Goal: Information Seeking & Learning: Learn about a topic

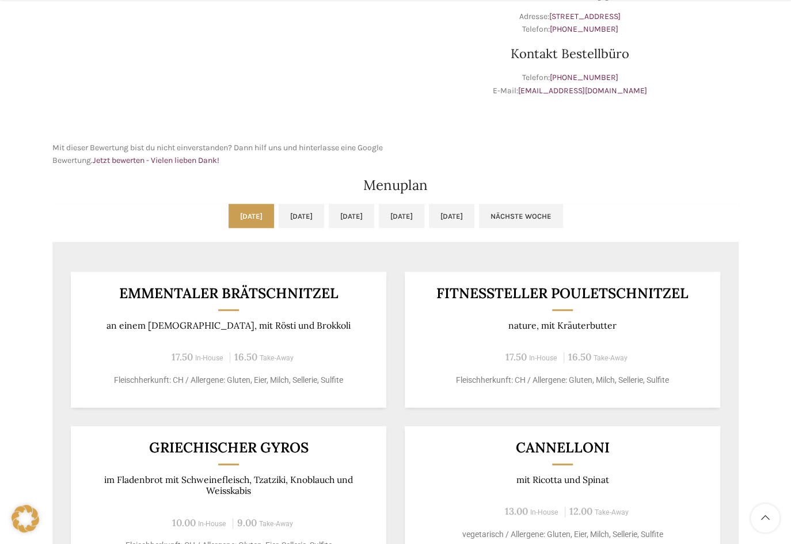
scroll to position [418, 0]
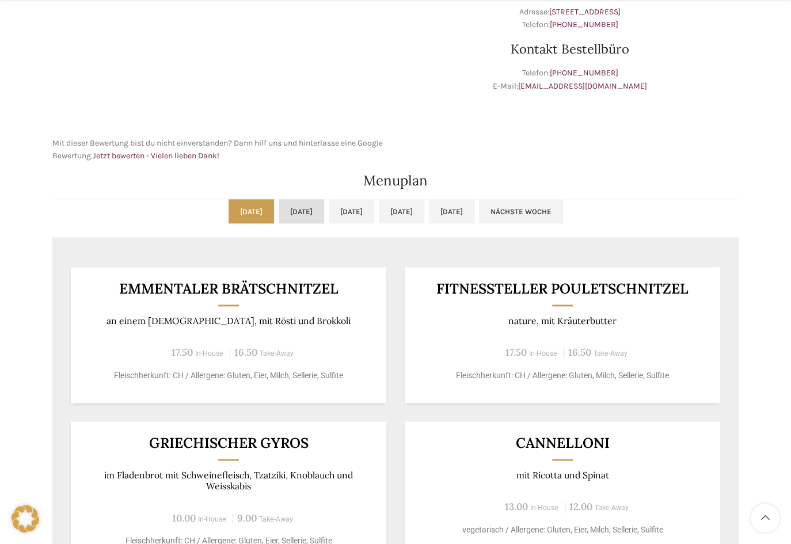
click at [279, 203] on link "[DATE]" at bounding box center [301, 211] width 45 height 24
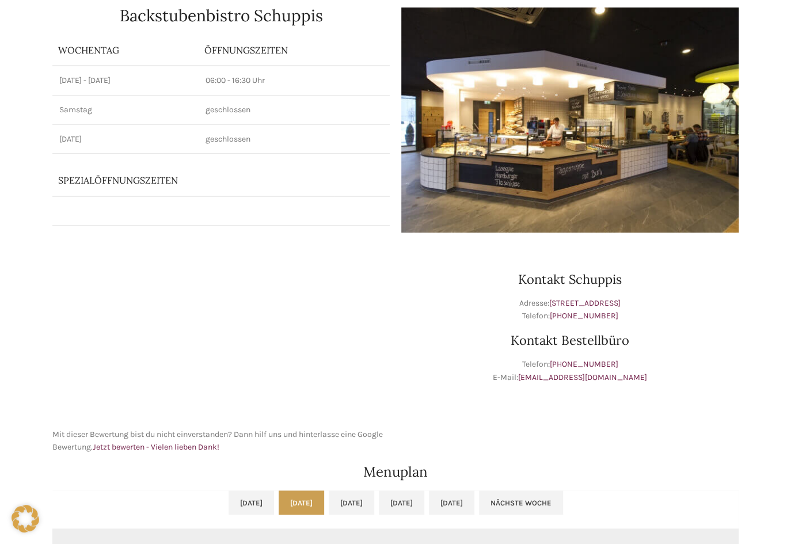
scroll to position [0, 0]
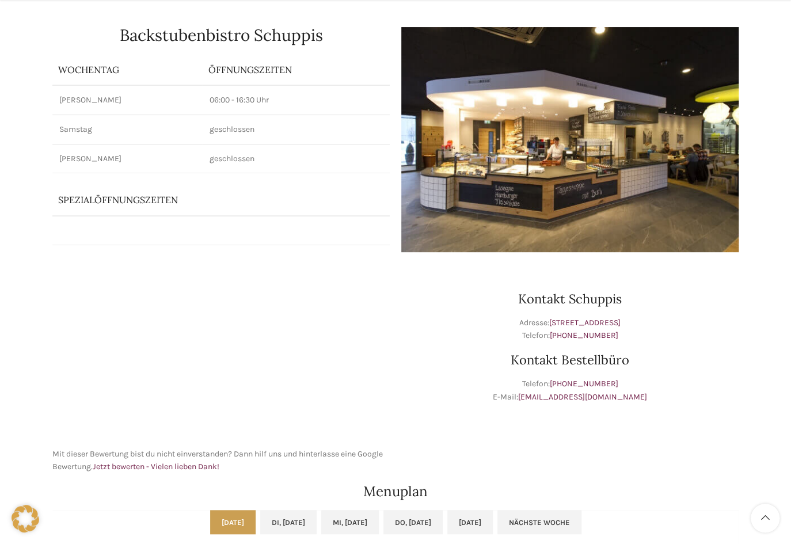
scroll to position [418, 0]
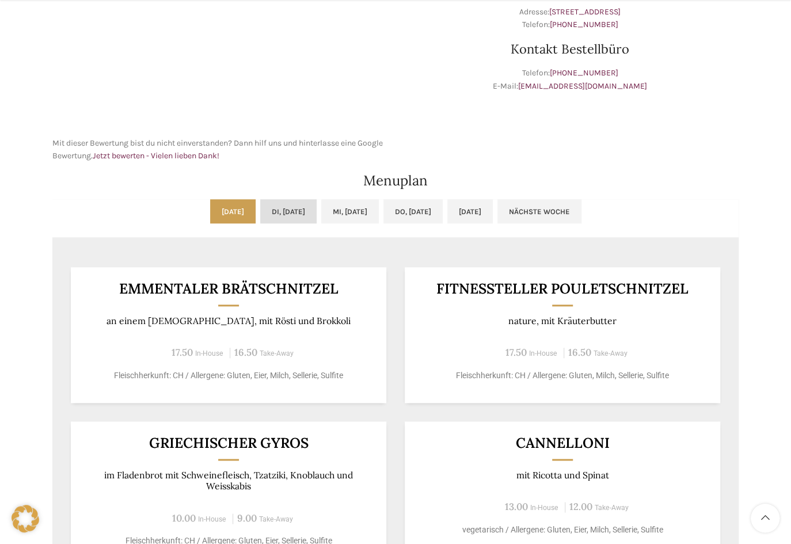
click at [265, 213] on link "Di, [DATE]" at bounding box center [288, 211] width 56 height 24
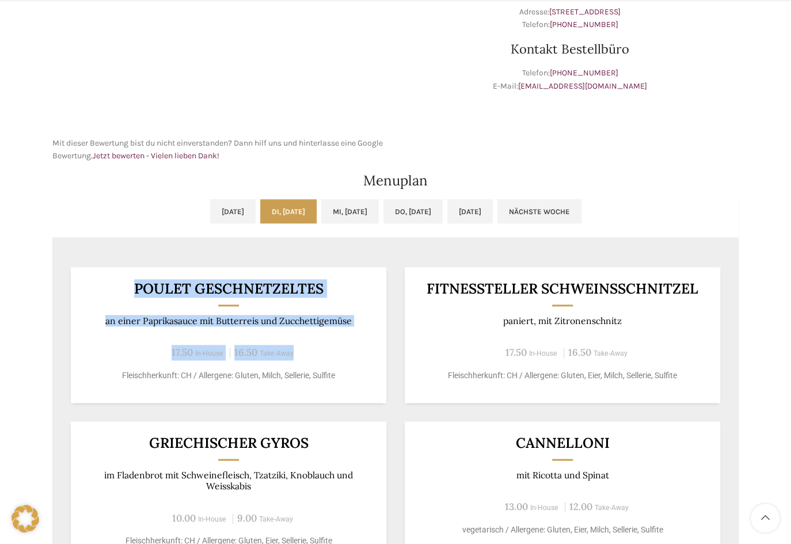
drag, startPoint x: 138, startPoint y: 286, endPoint x: 342, endPoint y: 330, distance: 208.9
click at [342, 330] on div "Poulet Geschnetzeltes an einer Paprikasauce mit Butterreis und Zucchettigemüse …" at bounding box center [228, 335] width 315 height 136
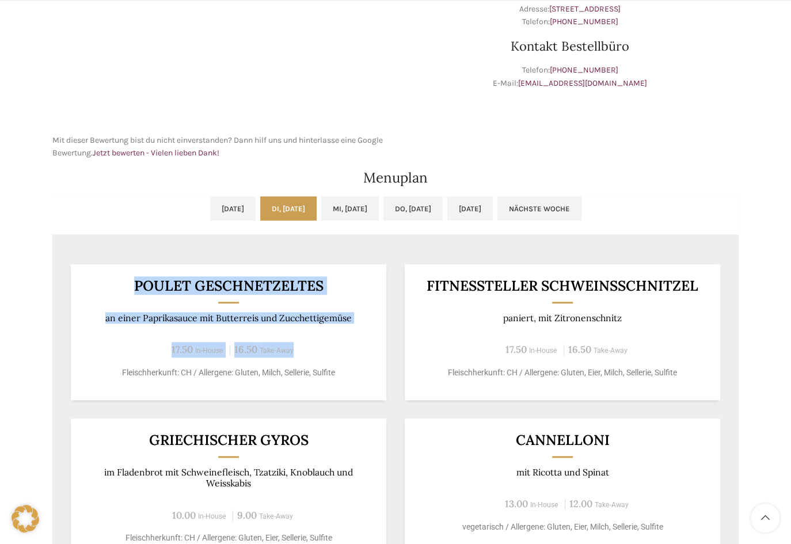
scroll to position [460, 0]
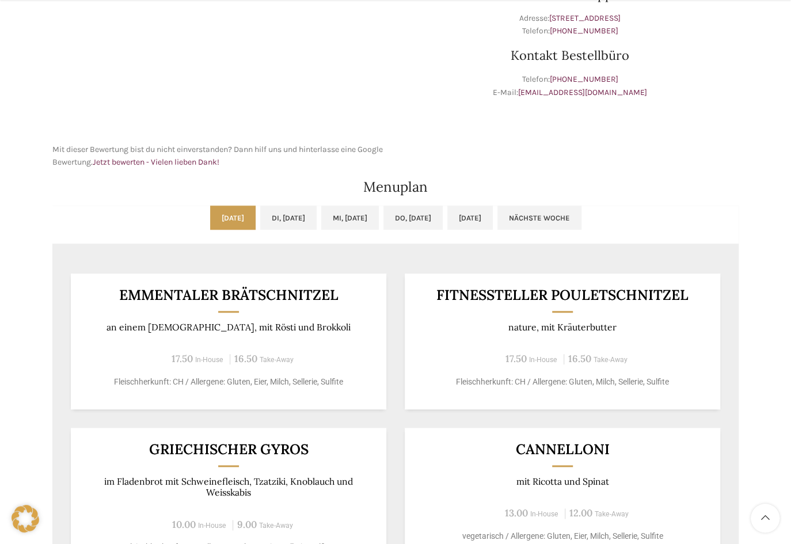
scroll to position [418, 0]
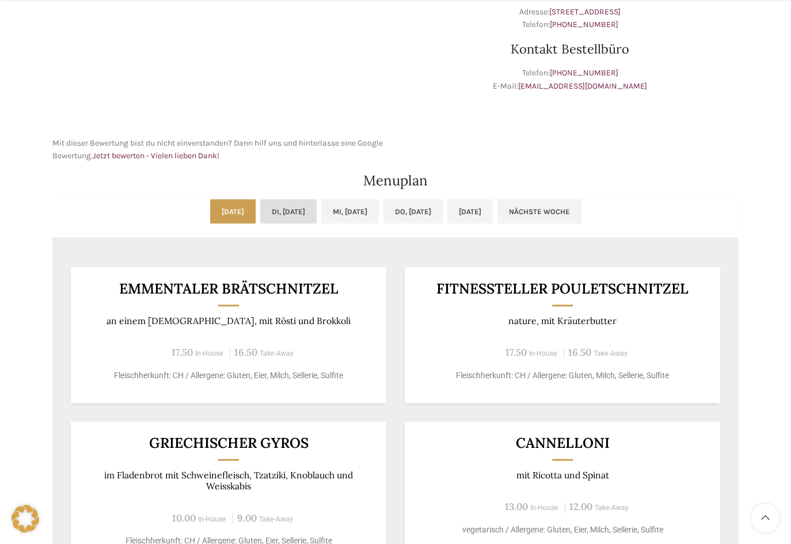
click at [262, 212] on link "Di, [DATE]" at bounding box center [288, 211] width 56 height 24
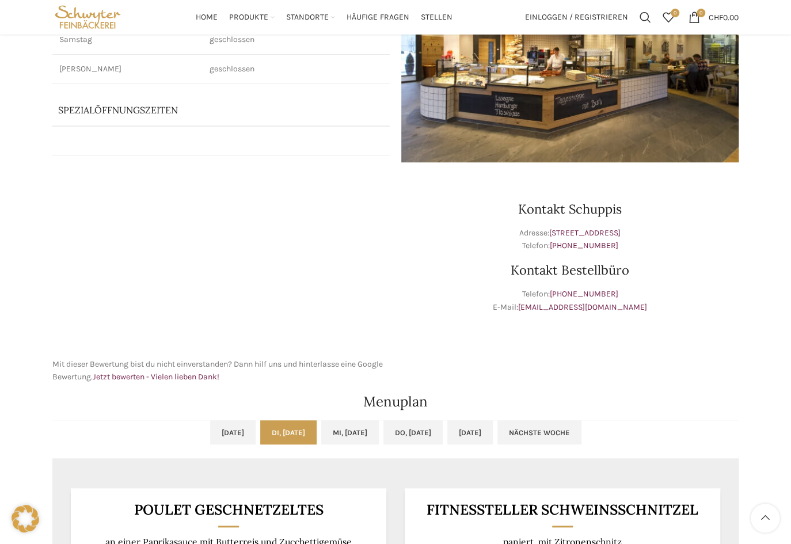
scroll to position [0, 0]
